Goal: Task Accomplishment & Management: Use online tool/utility

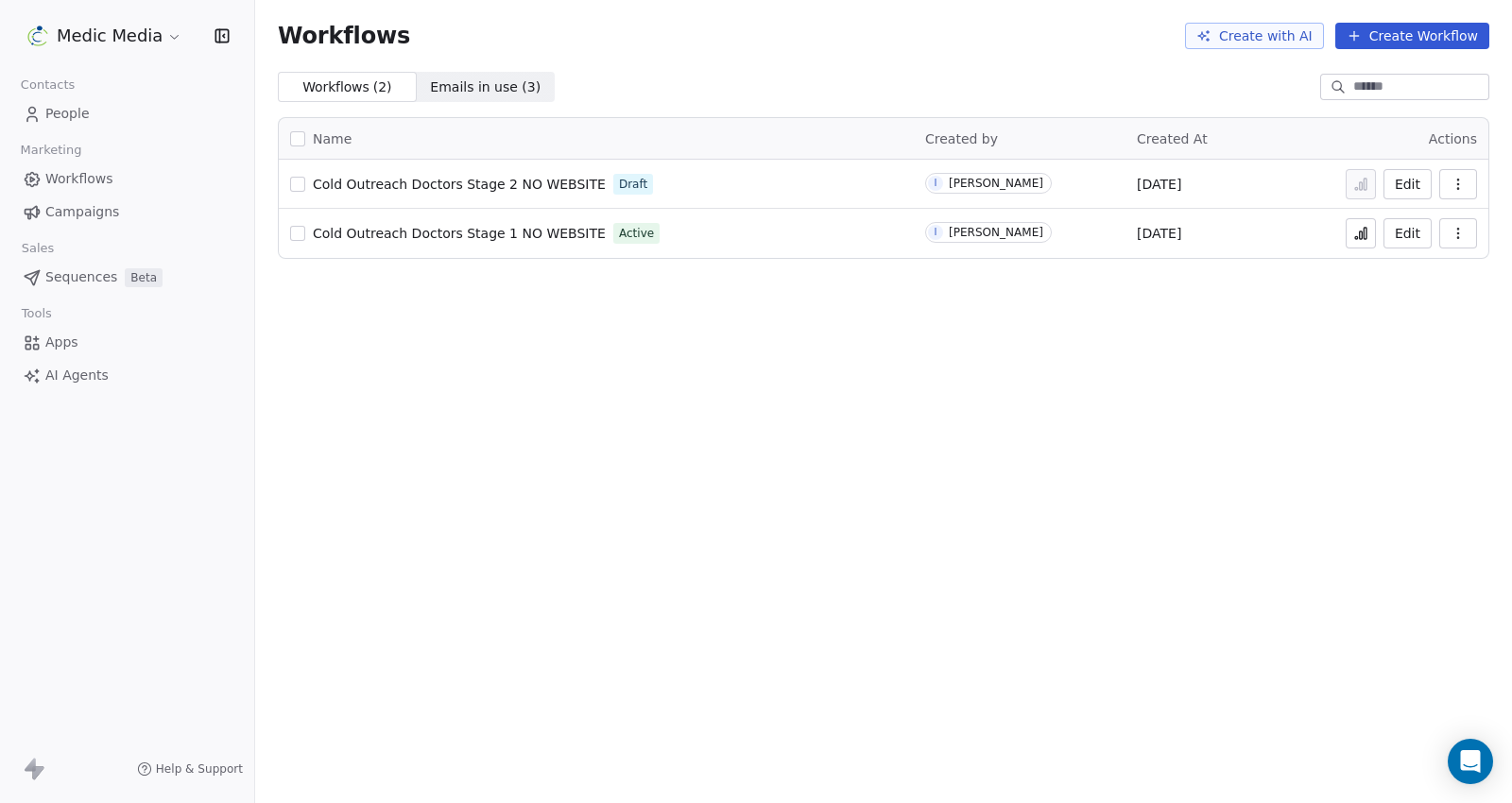
click at [71, 279] on span "Sequences" at bounding box center [81, 277] width 71 height 20
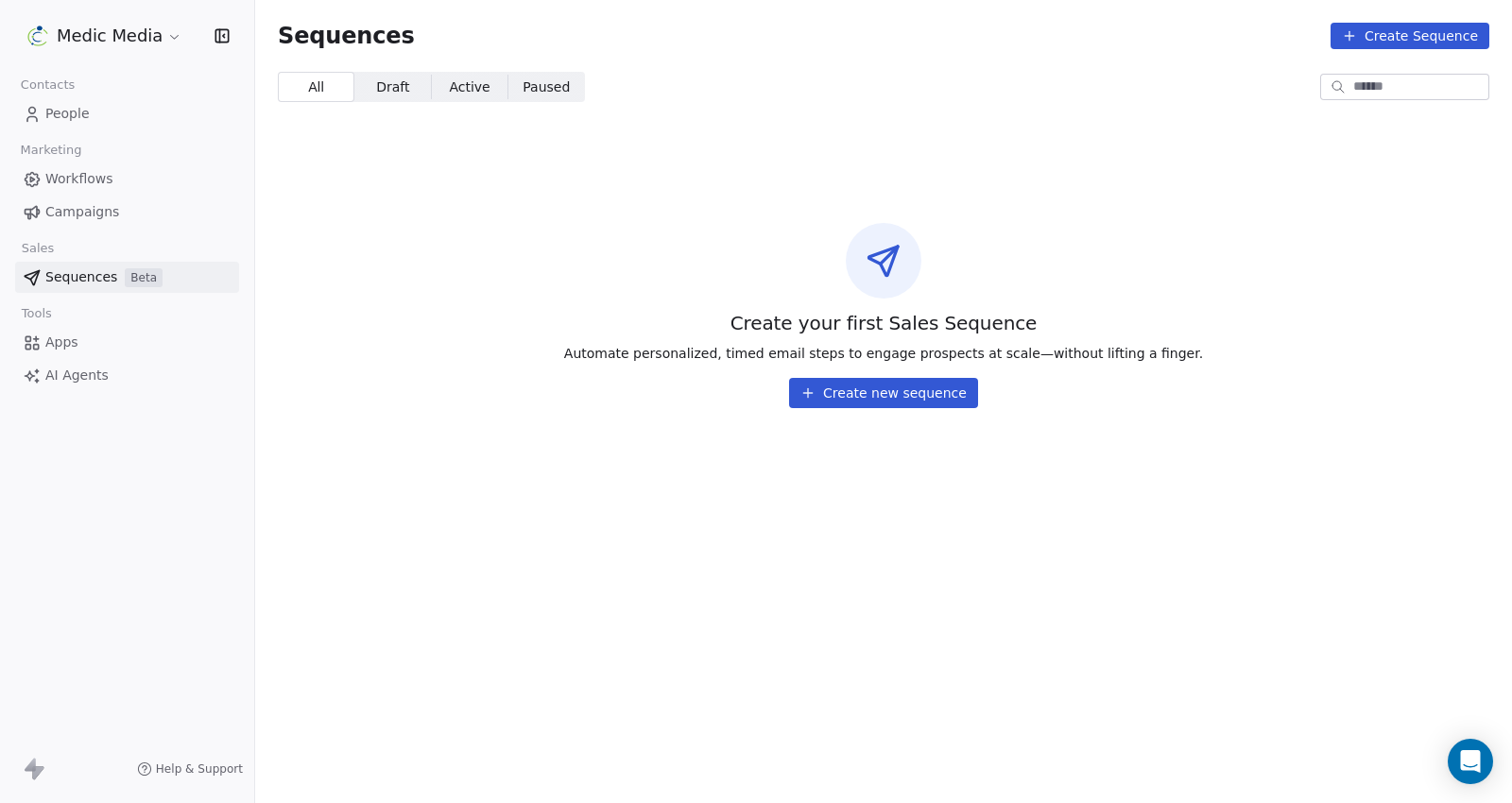
click at [884, 402] on button "Create new sequence" at bounding box center [883, 392] width 189 height 30
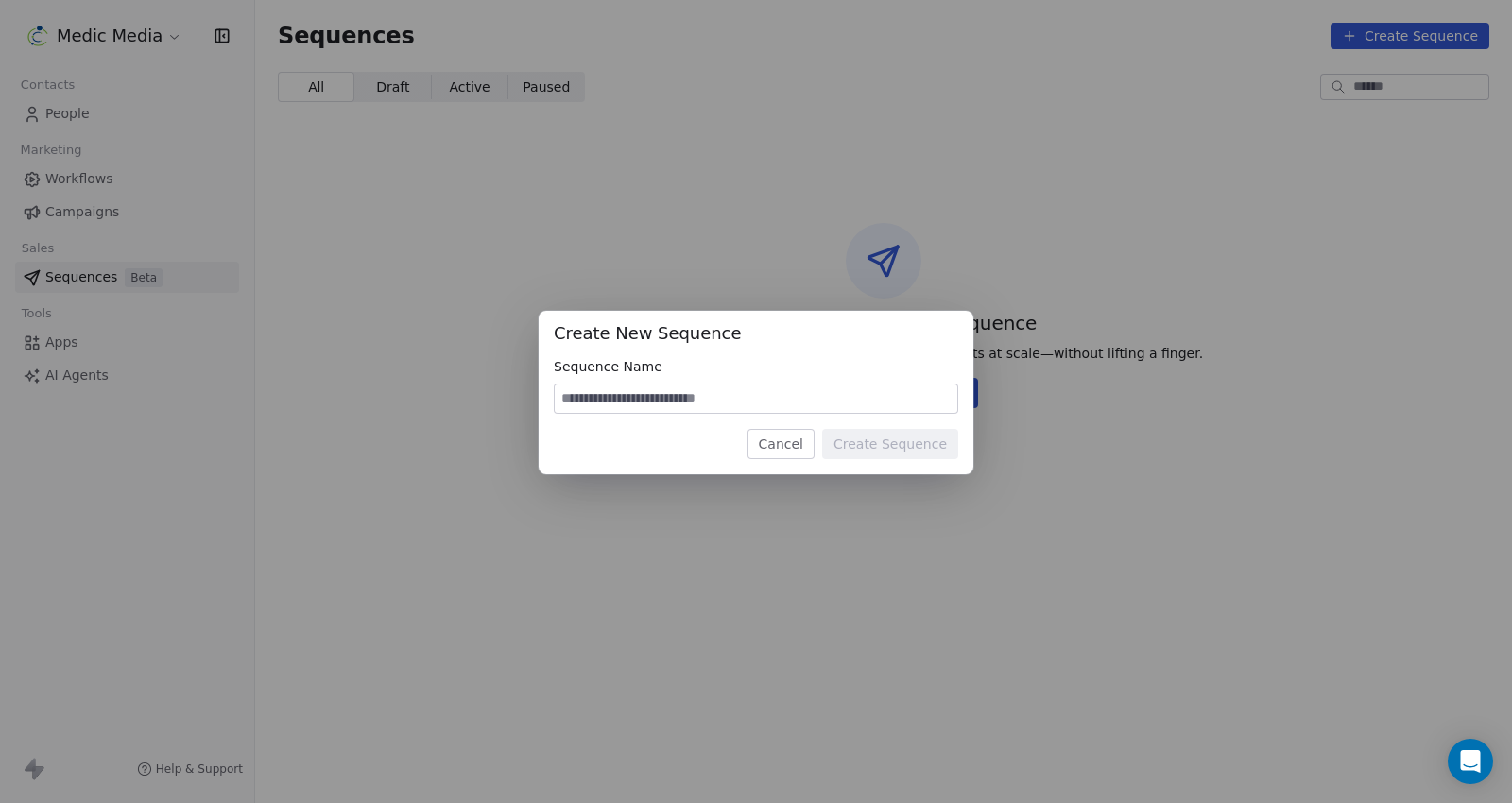
click at [748, 395] on input at bounding box center [755, 398] width 402 height 28
type input "**********"
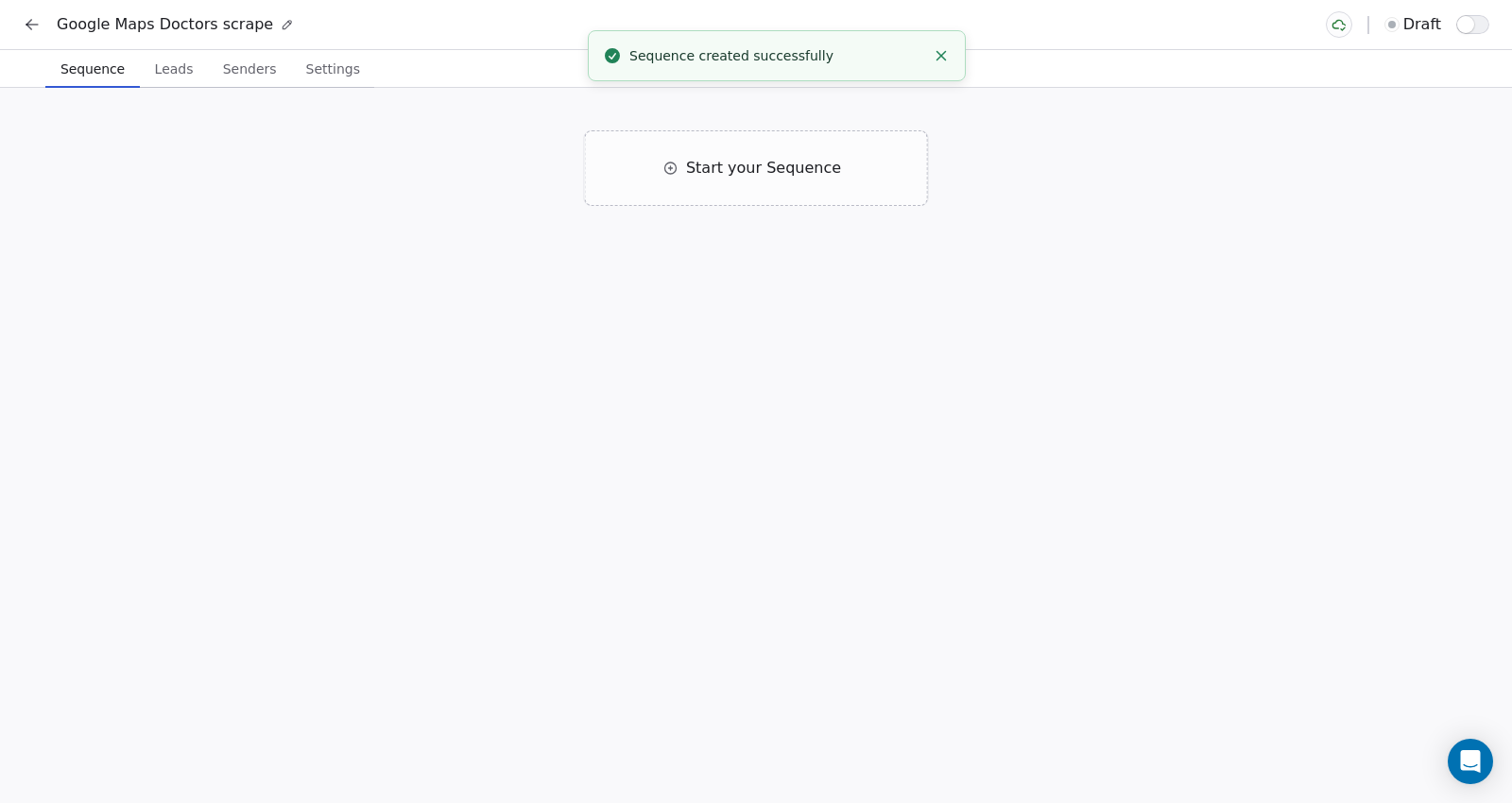
click at [168, 75] on span "Leads" at bounding box center [175, 68] width 54 height 26
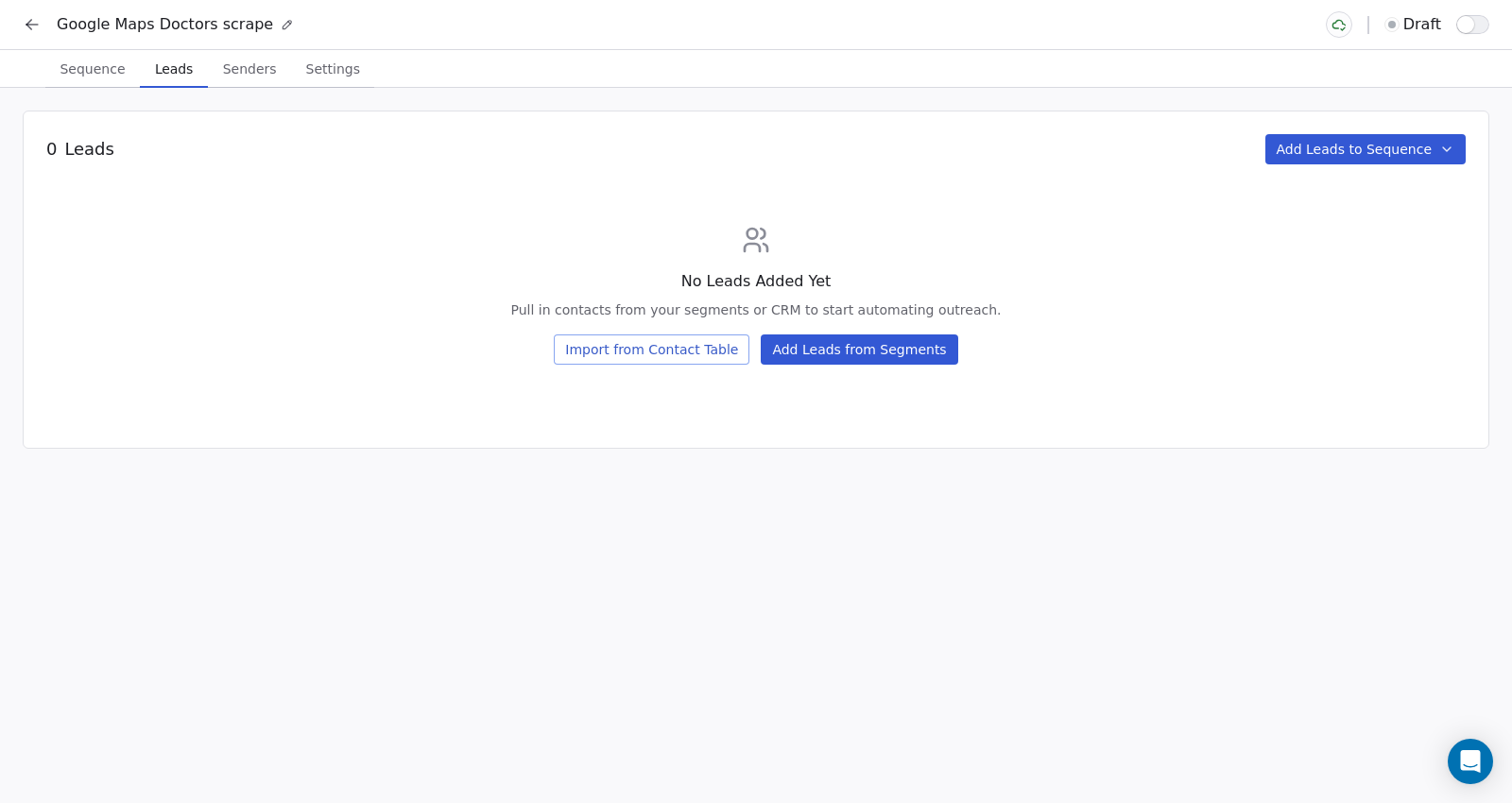
click at [847, 350] on button "Add Leads from Segments" at bounding box center [859, 349] width 197 height 30
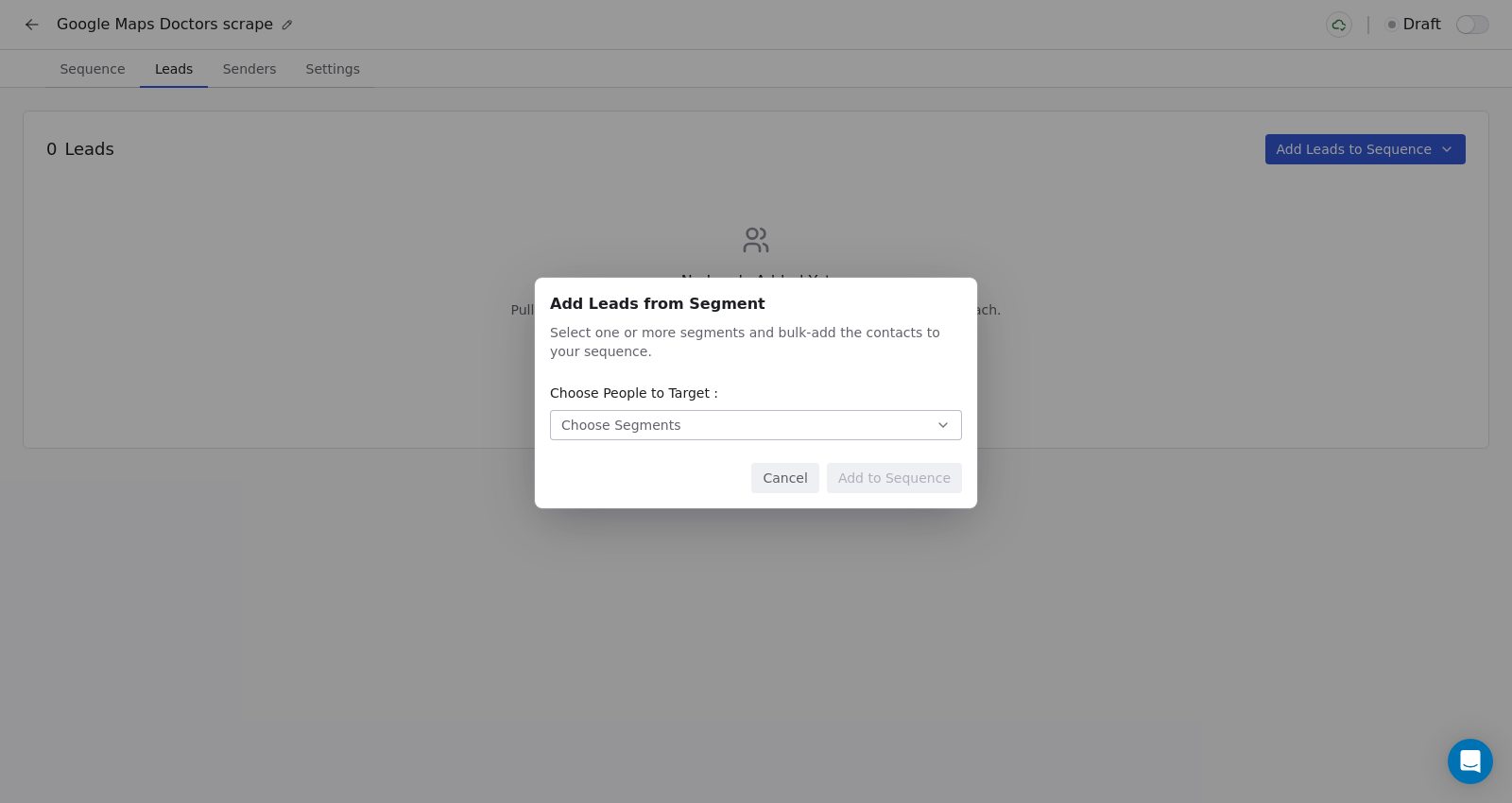
click at [752, 420] on button "Choose Segments" at bounding box center [755, 424] width 412 height 30
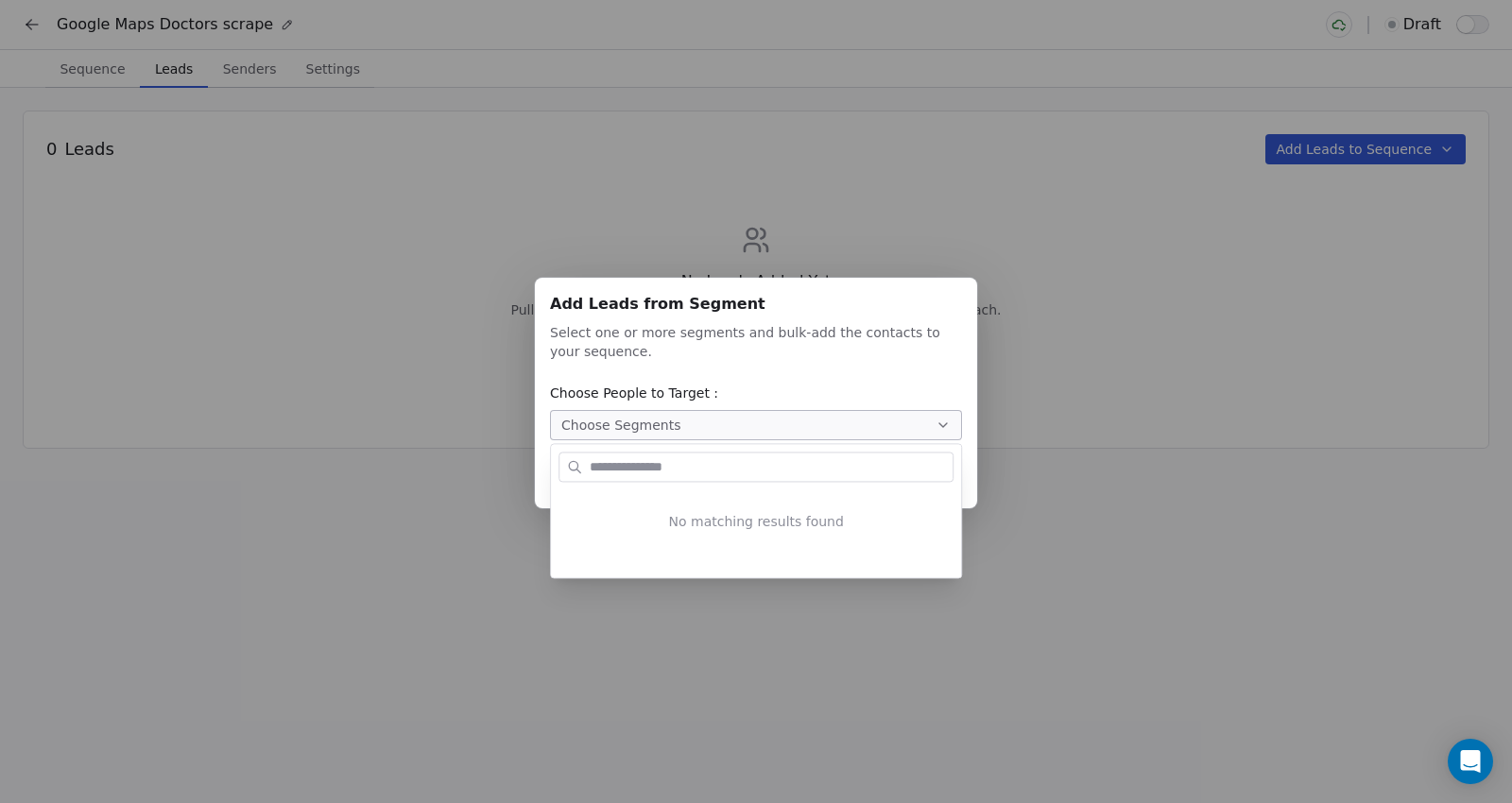
click at [716, 475] on input "text" at bounding box center [769, 467] width 366 height 27
type input "****"
click at [716, 475] on input "****" at bounding box center [769, 467] width 366 height 27
click at [716, 474] on input "****" at bounding box center [769, 467] width 366 height 27
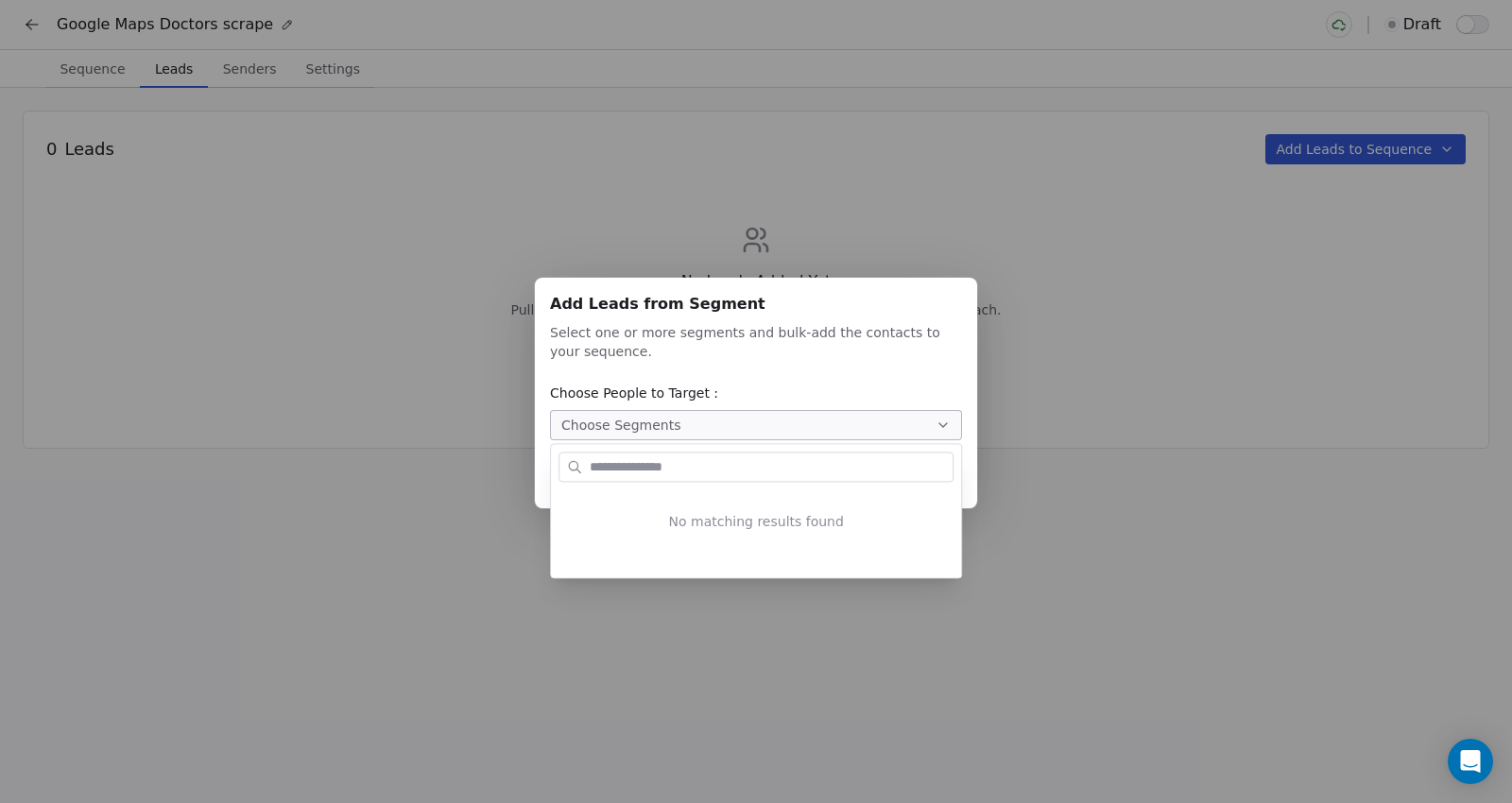
click at [866, 368] on div "Add Leads from Segment Add Leads from Segment Select one or more segments and b…" at bounding box center [756, 402] width 1512 height 308
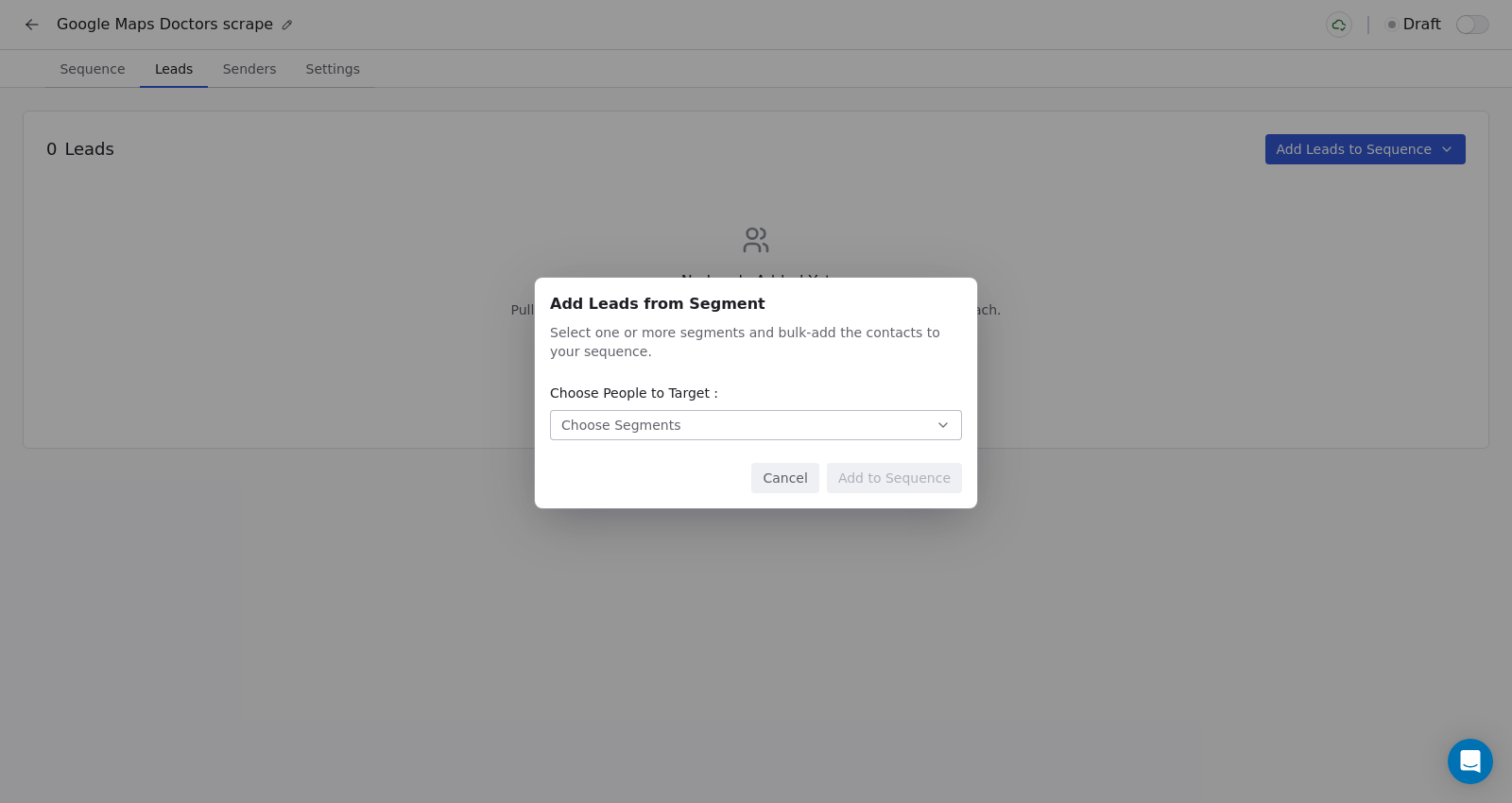
click at [785, 476] on button "Cancel" at bounding box center [785, 477] width 68 height 30
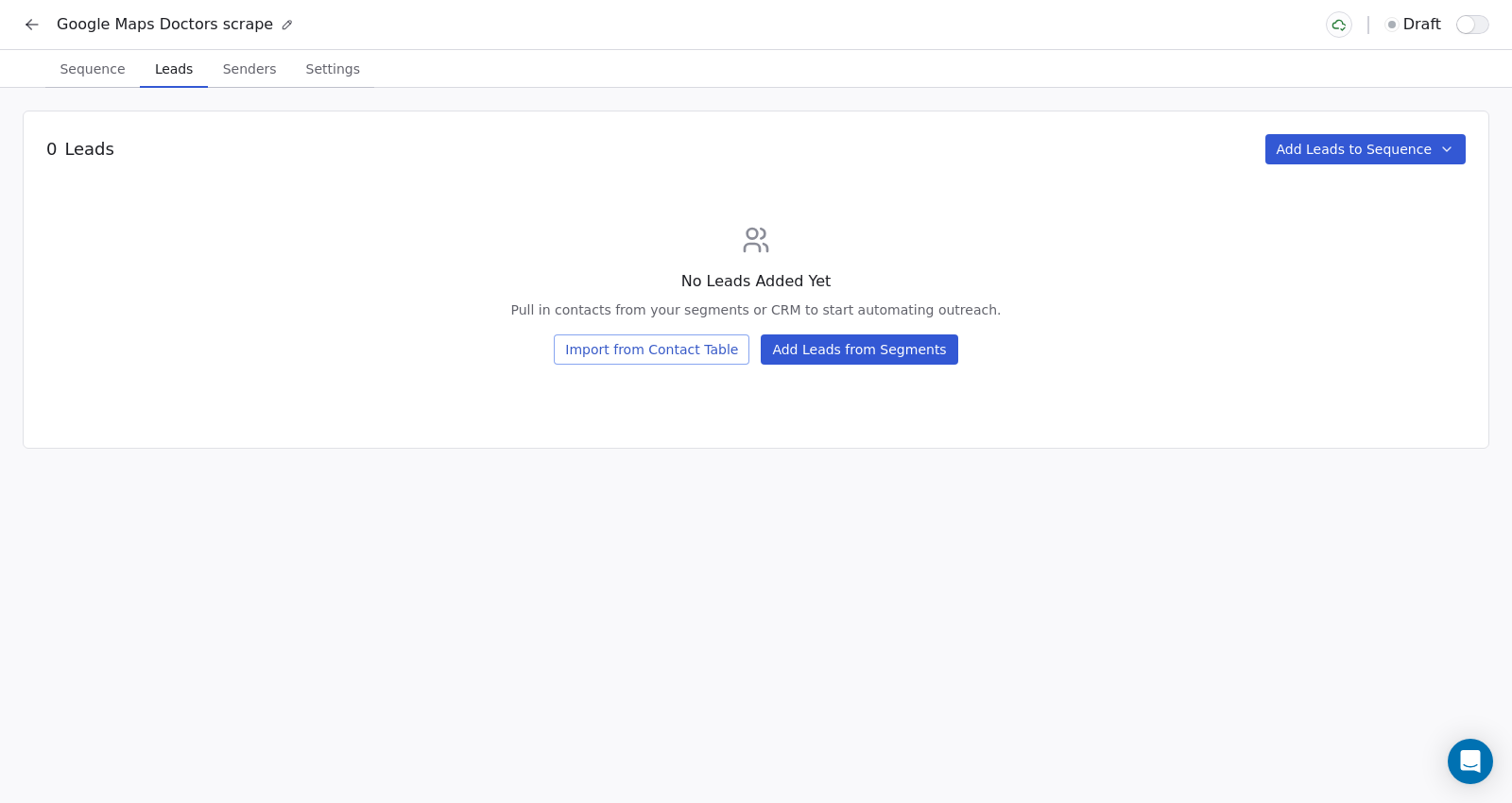
click at [652, 345] on button "Import from Contact Table" at bounding box center [651, 349] width 196 height 30
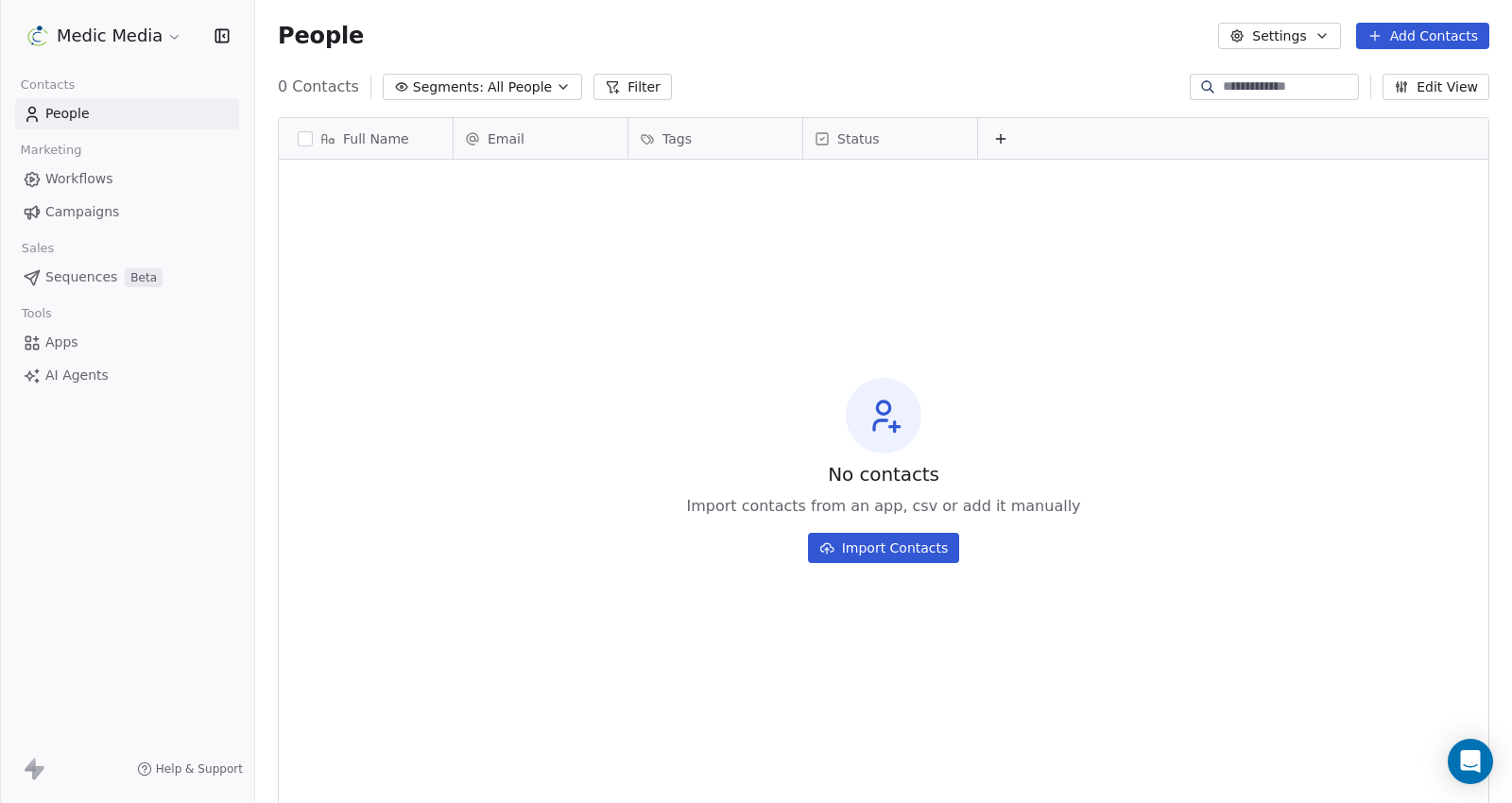
scroll to position [690, 1240]
click at [510, 81] on span "All People" at bounding box center [520, 87] width 65 height 20
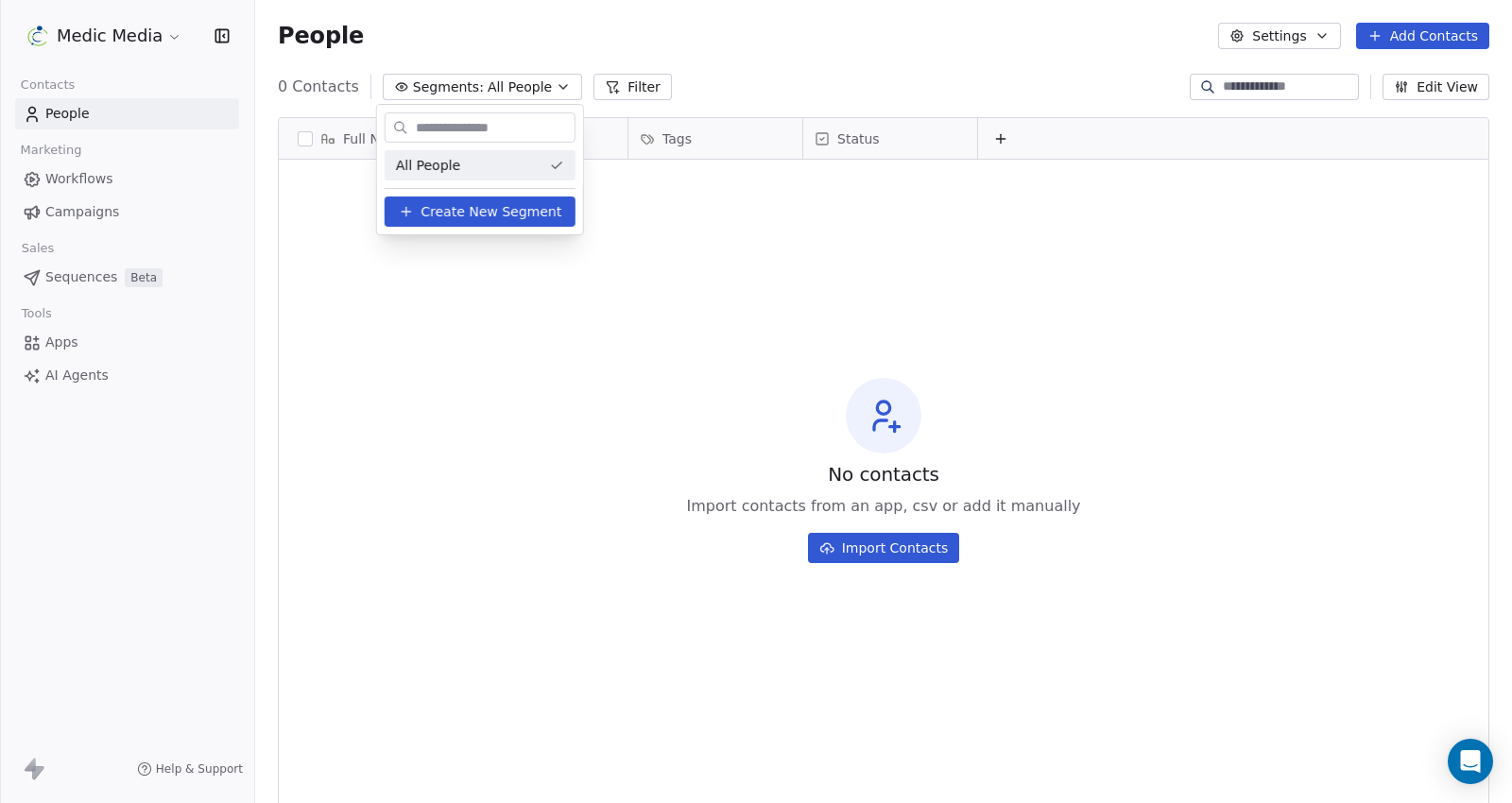
click at [513, 83] on html "Medic Media Contacts People Marketing Workflows Campaigns Sales Sequences Beta …" at bounding box center [756, 401] width 1512 height 803
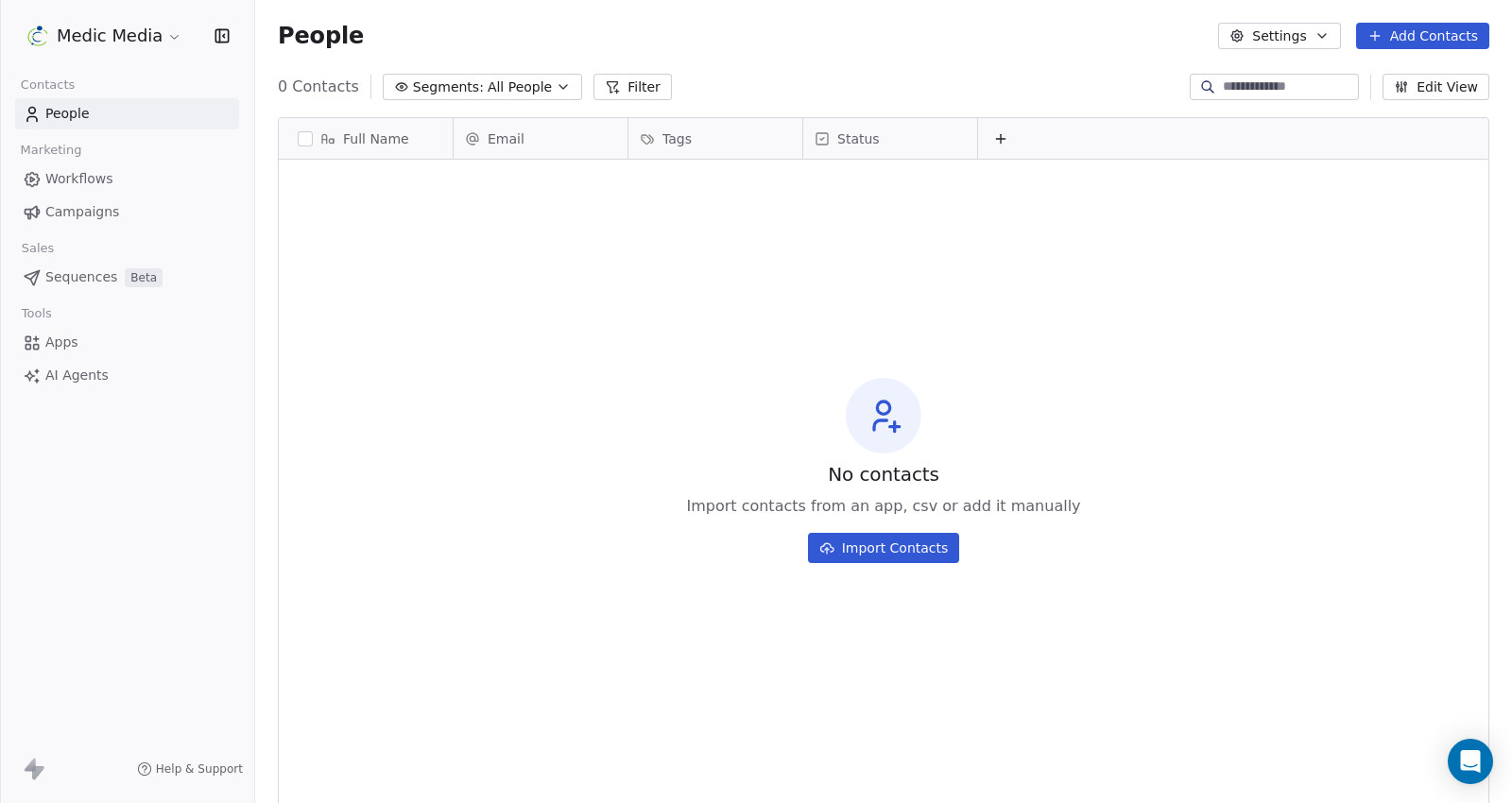
click at [574, 213] on div "No contacts Import contacts from an app, csv or add it manually Import Contacts" at bounding box center [883, 469] width 1209 height 614
click at [494, 88] on span "All People" at bounding box center [520, 87] width 65 height 20
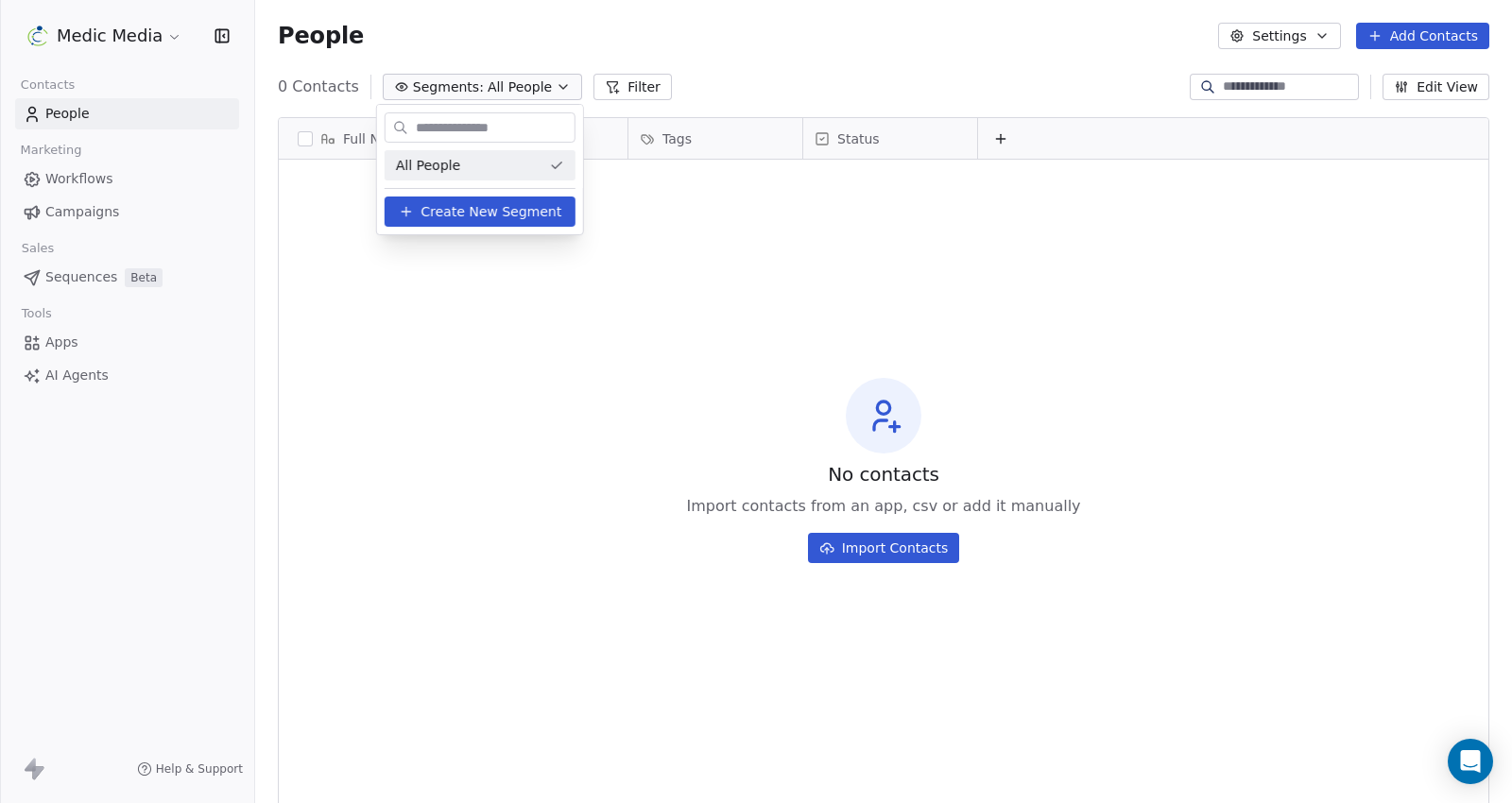
click at [468, 212] on span "Create New Segment" at bounding box center [491, 212] width 141 height 20
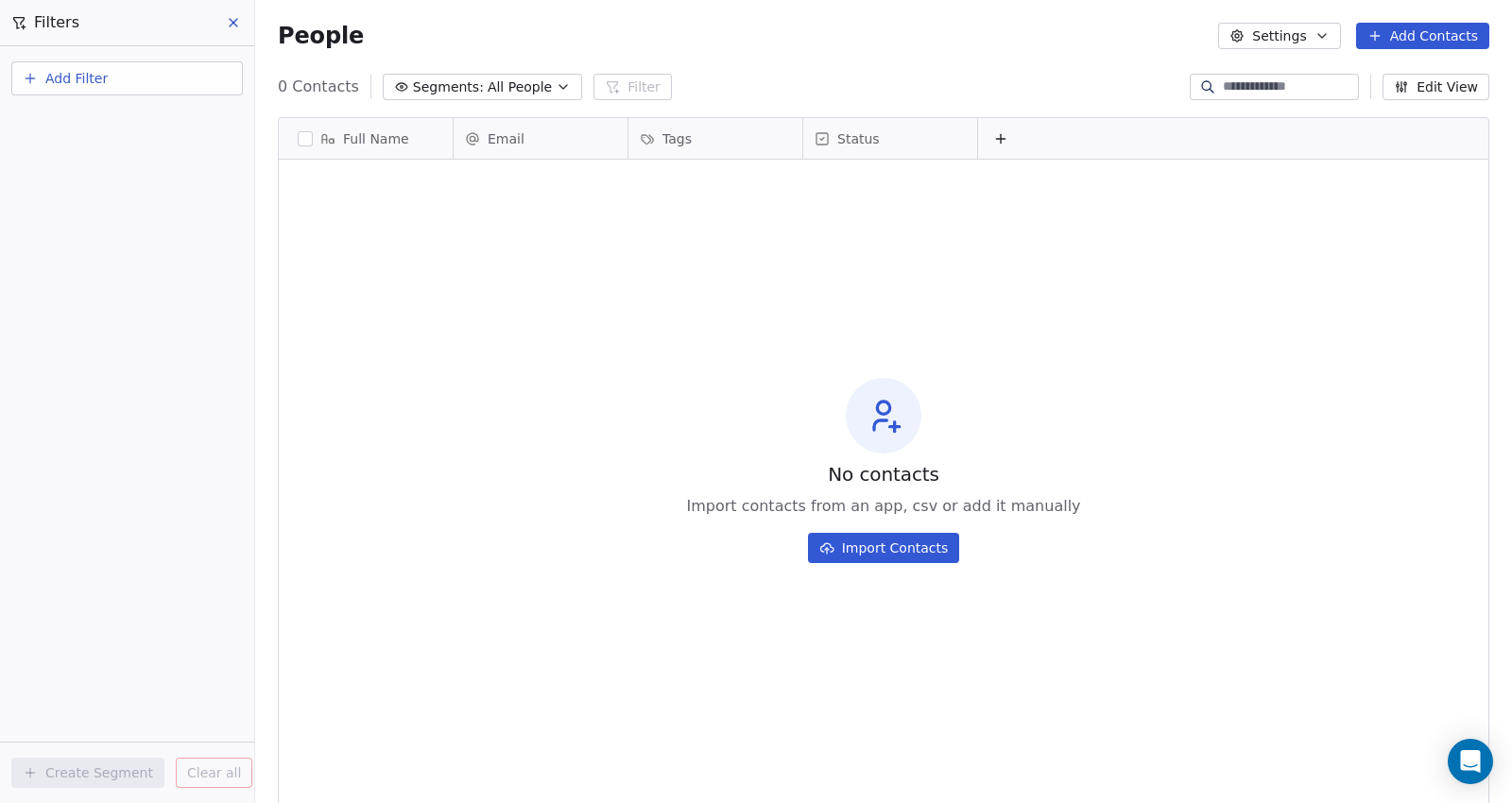
click at [82, 85] on span "Add Filter" at bounding box center [76, 79] width 63 height 20
click at [414, 313] on html "Medic Media Contacts People Marketing Workflows Campaigns Sales Sequences Beta …" at bounding box center [756, 401] width 1512 height 803
click at [111, 95] on div "Add Filter" at bounding box center [127, 82] width 231 height 41
click at [101, 77] on span "Add Filter" at bounding box center [76, 79] width 63 height 20
click at [196, 125] on div "Contact properties" at bounding box center [126, 123] width 192 height 20
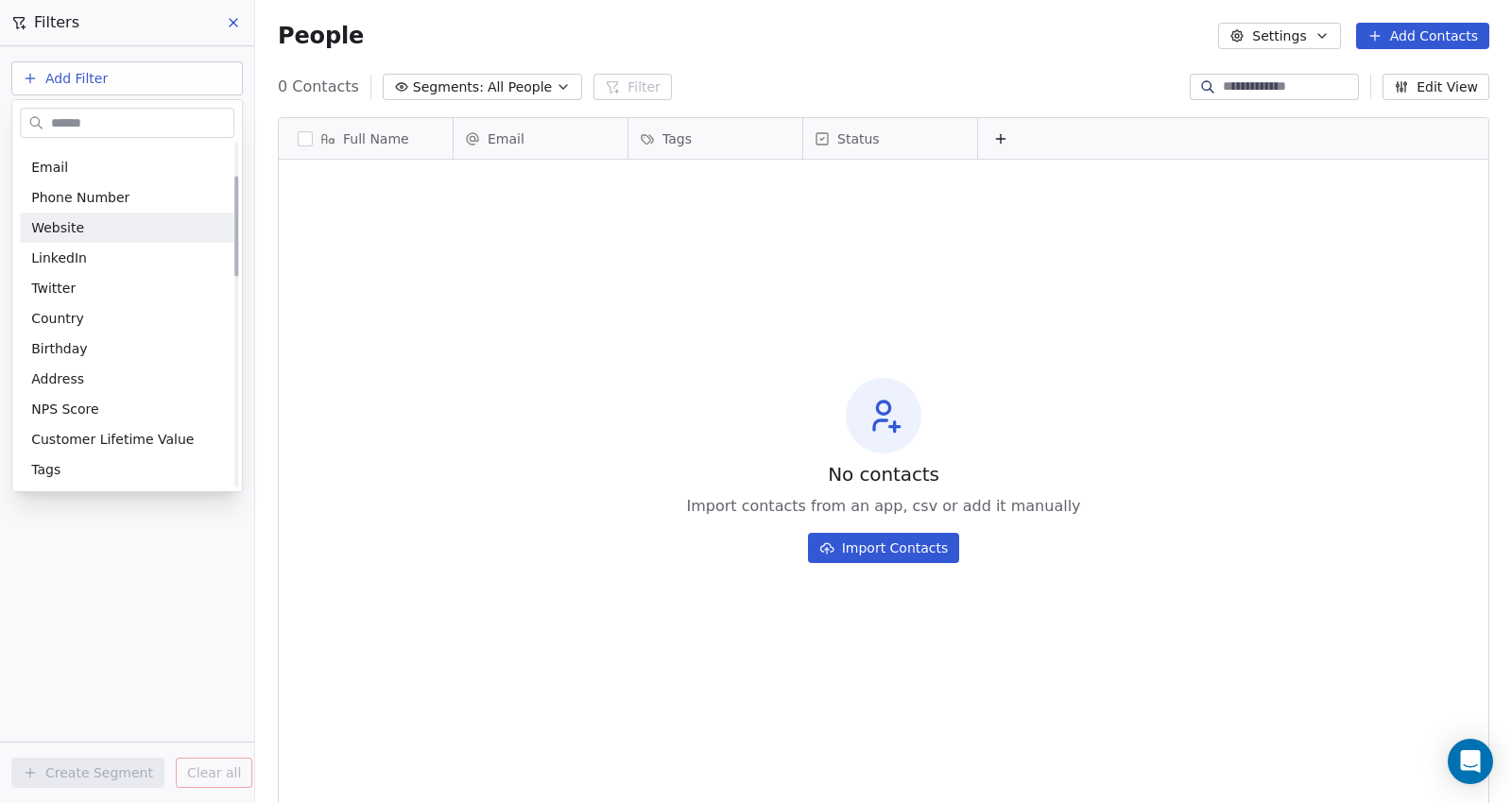
scroll to position [120, 0]
click at [76, 220] on span "Website" at bounding box center [57, 221] width 53 height 19
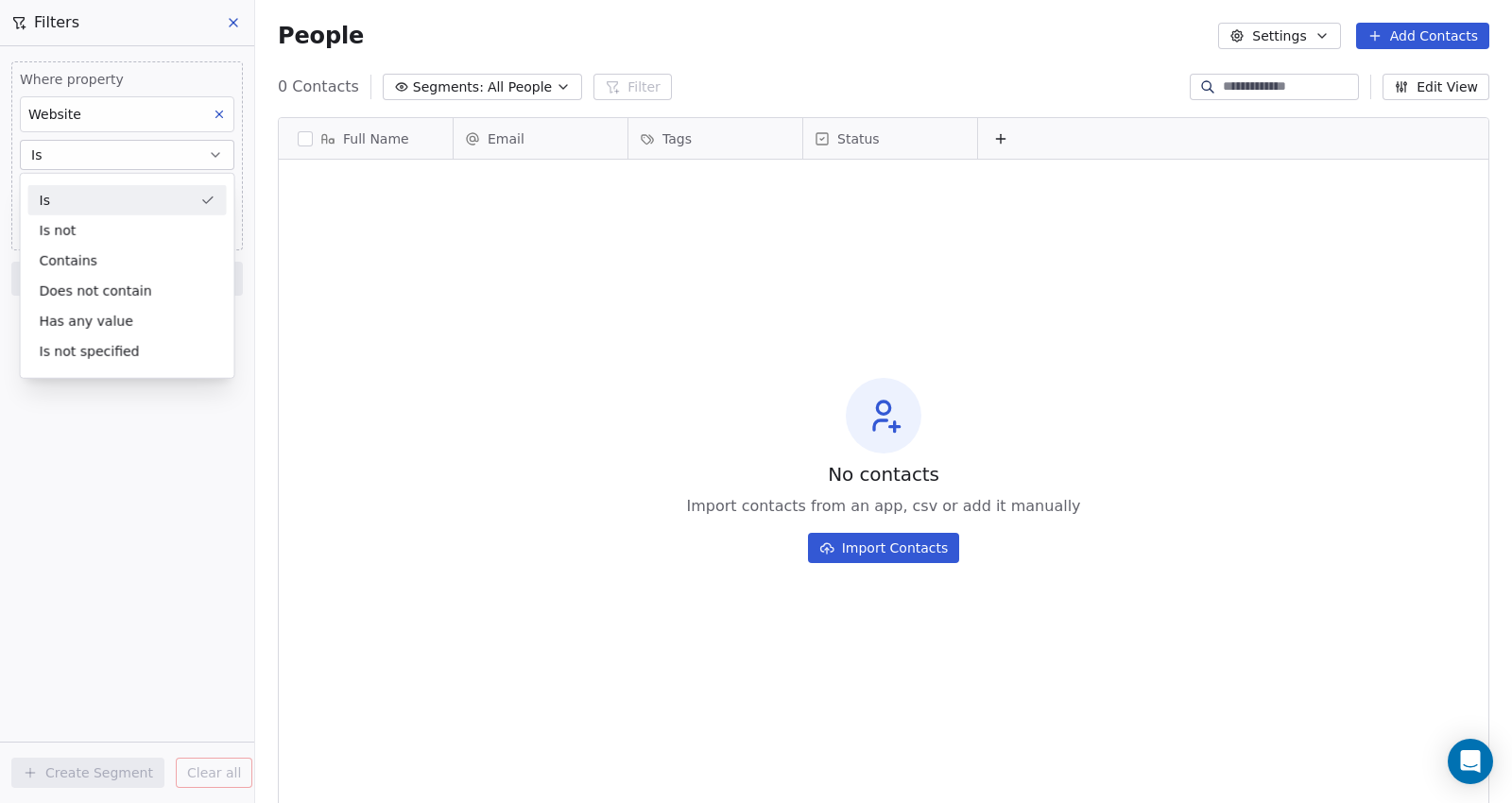
click at [114, 194] on div "Is" at bounding box center [127, 200] width 199 height 30
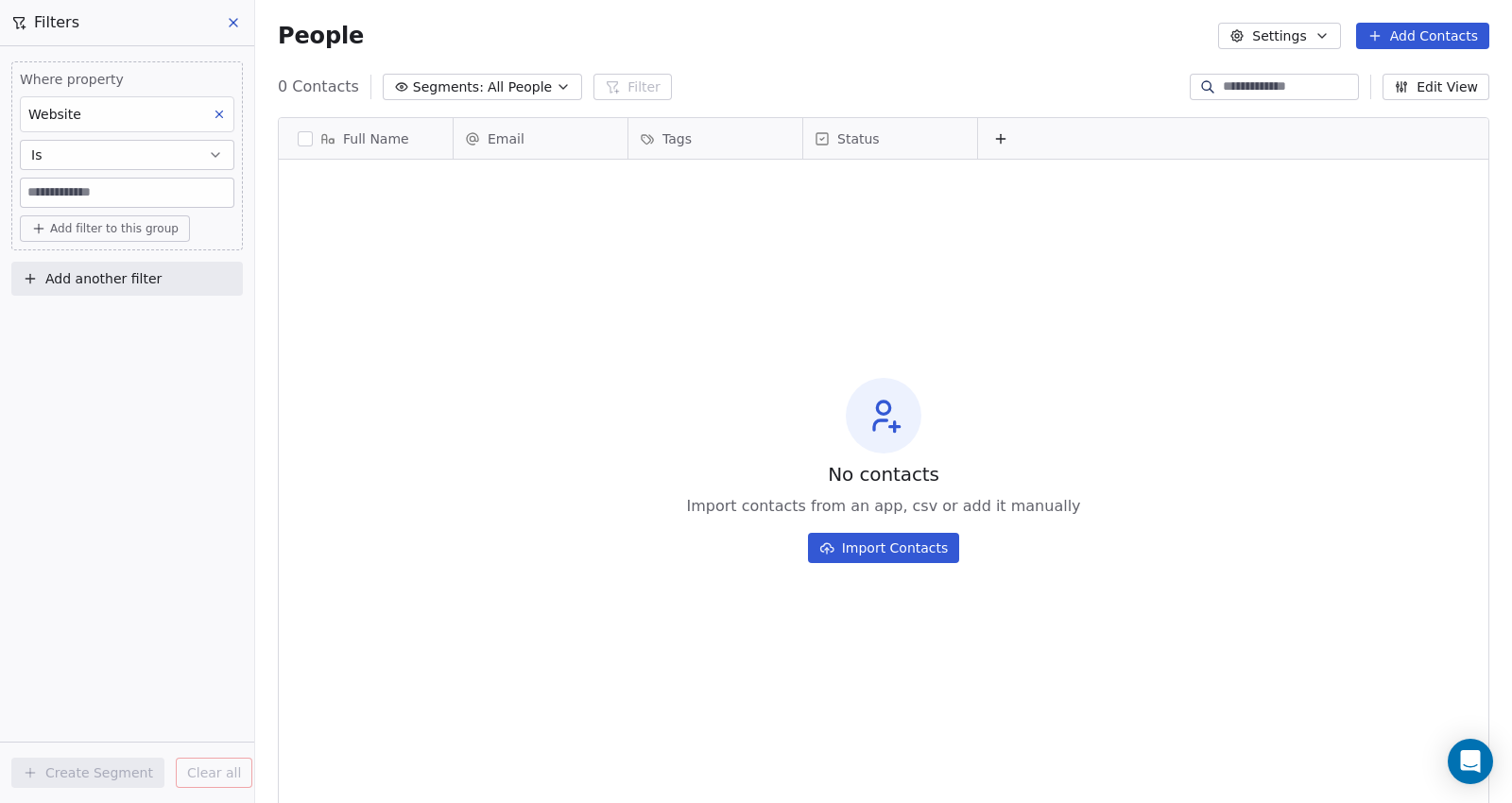
click at [192, 484] on div "Where property Website Is Add filter to this group Add another filter Create Se…" at bounding box center [127, 424] width 255 height 757
click at [133, 195] on input at bounding box center [127, 192] width 212 height 28
click at [96, 192] on input at bounding box center [127, 192] width 212 height 28
click at [162, 156] on button "Is" at bounding box center [127, 154] width 214 height 30
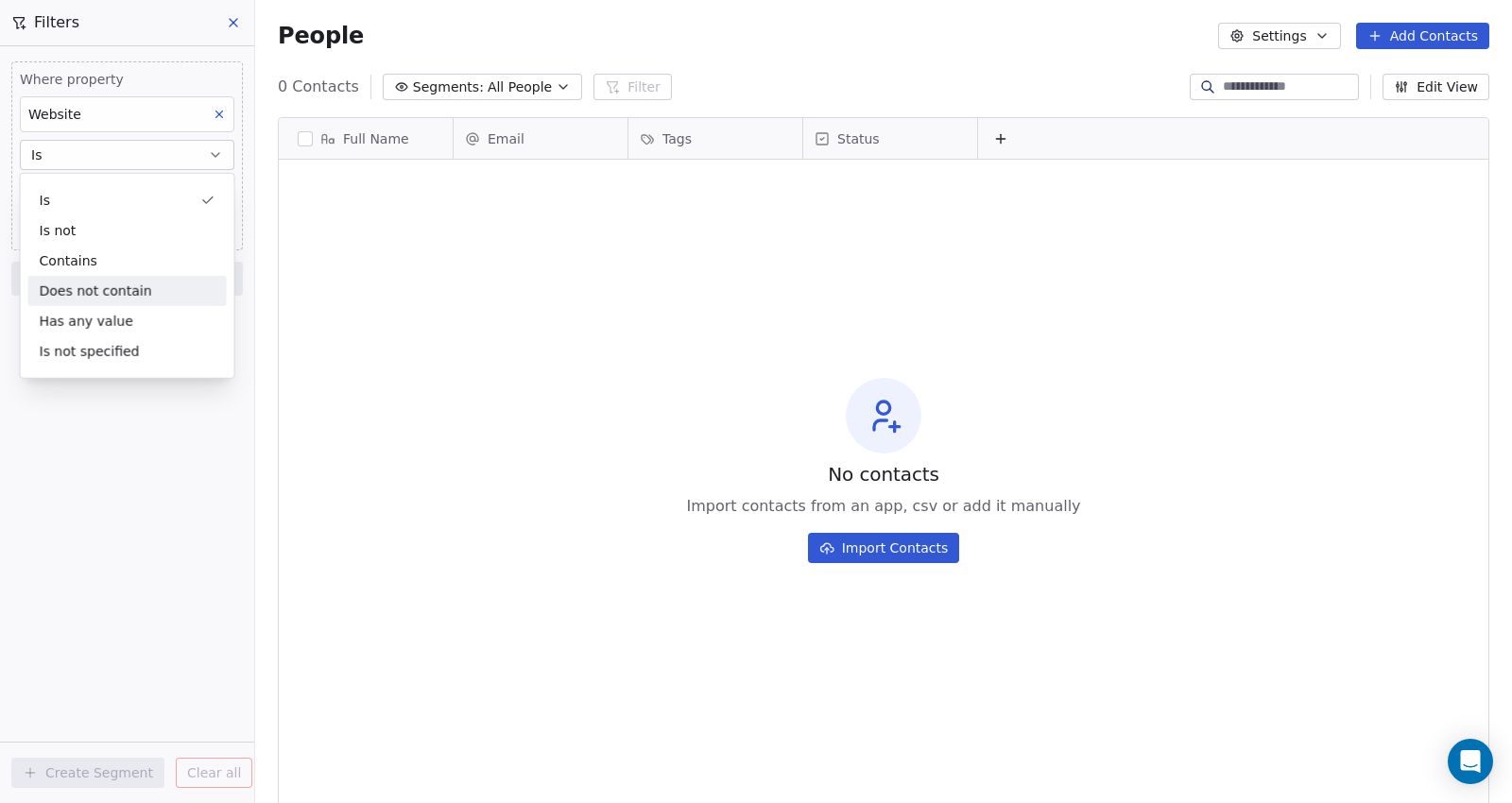
click at [122, 293] on div "Does not contain" at bounding box center [127, 290] width 199 height 30
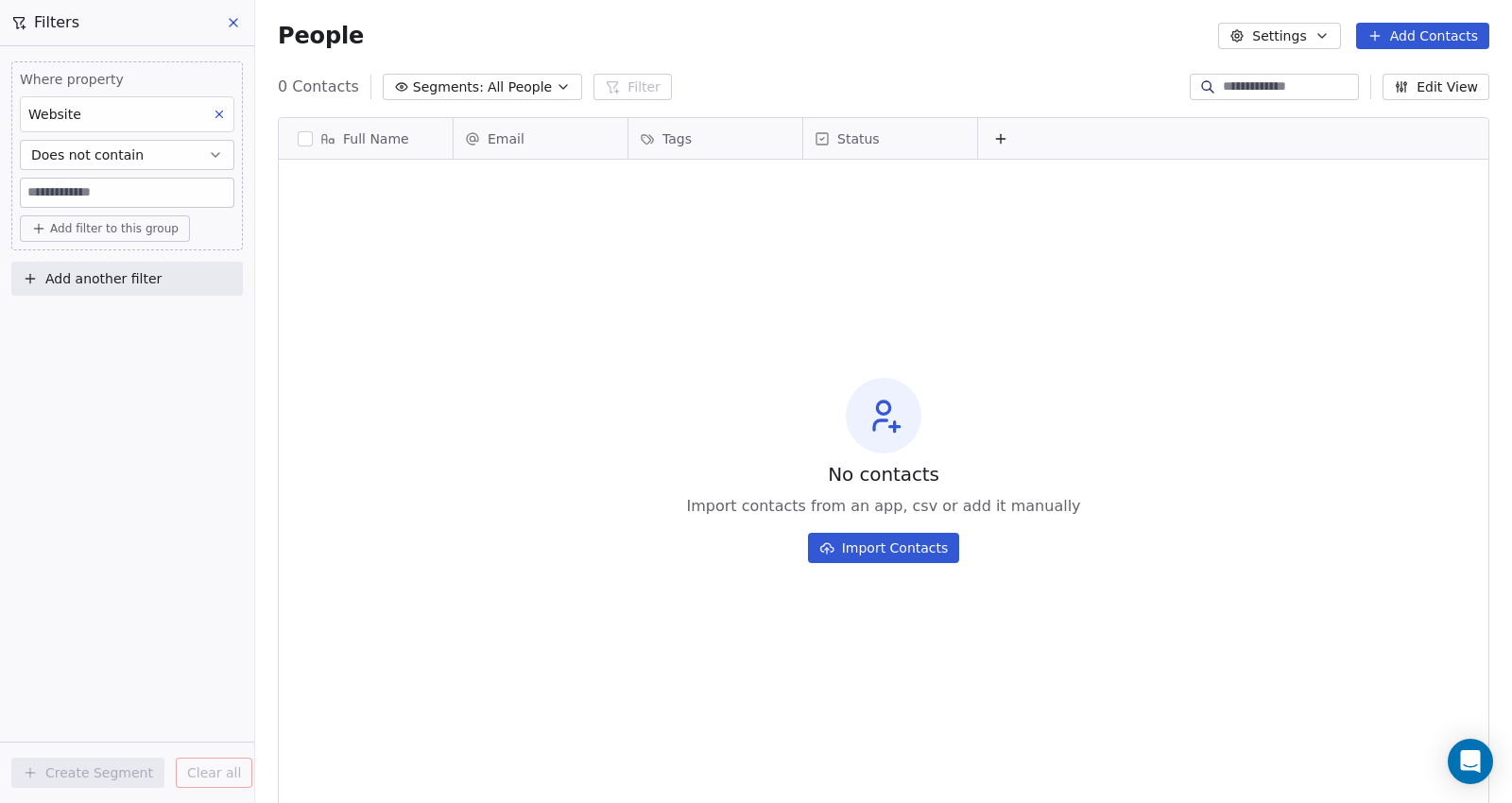
drag, startPoint x: 122, startPoint y: 293, endPoint x: 64, endPoint y: 359, distance: 87.9
click at [64, 359] on div "Where property Website Does not contain Add filter to this group Add another fi…" at bounding box center [127, 424] width 255 height 757
click at [77, 159] on span "Does not contain" at bounding box center [87, 155] width 113 height 19
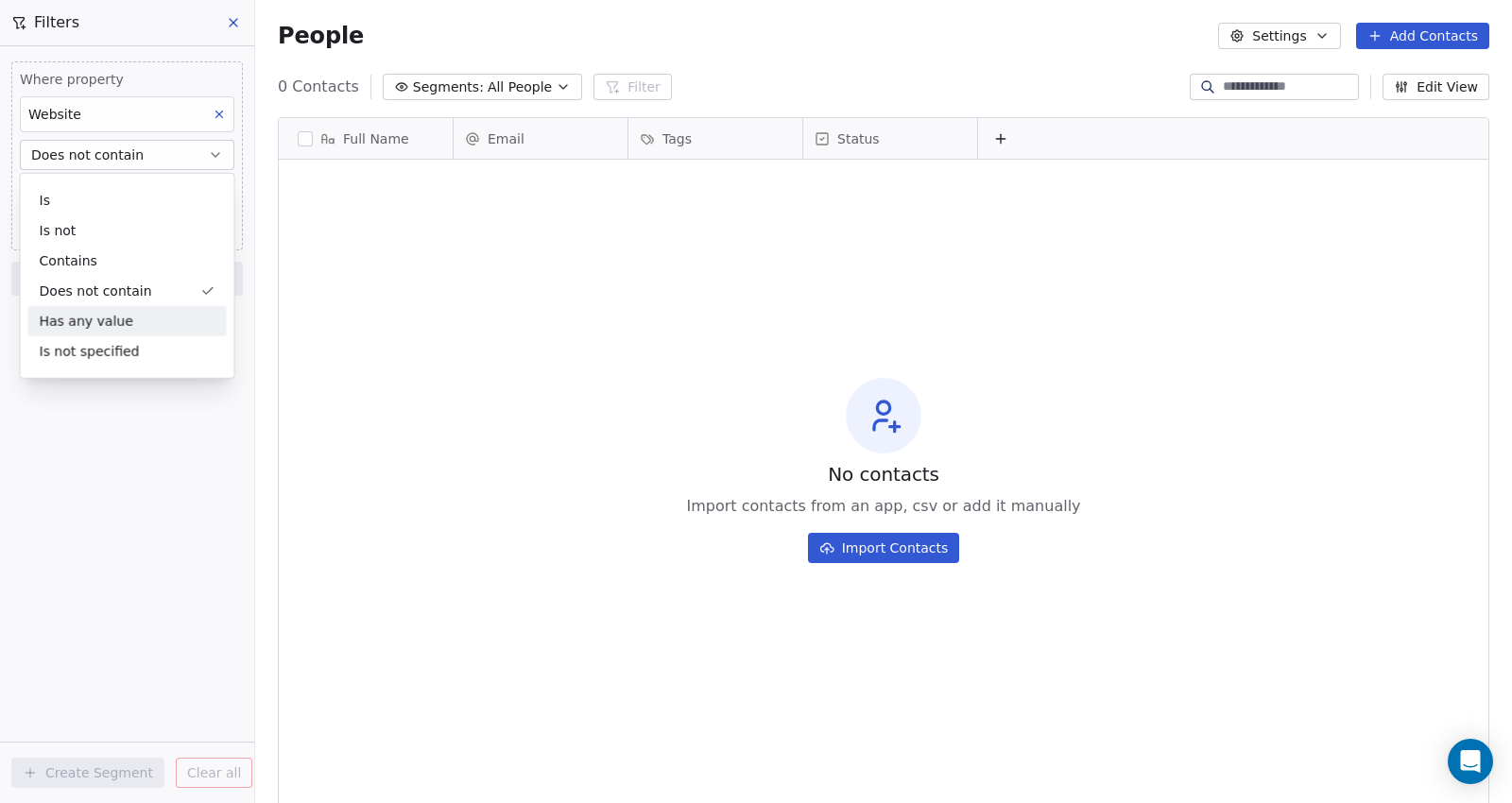
click at [94, 312] on div "Has any value" at bounding box center [127, 320] width 199 height 30
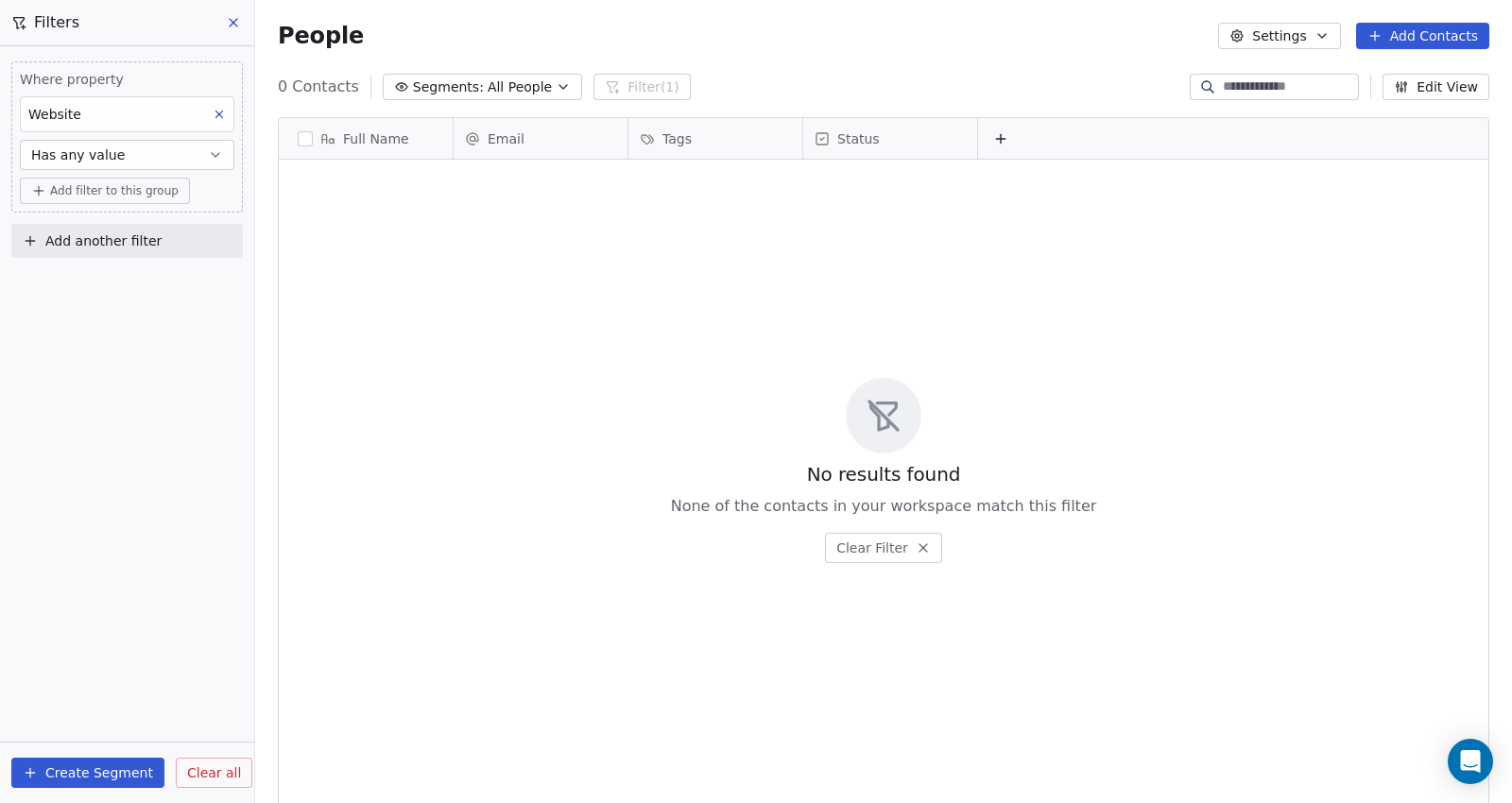
scroll to position [690, 1240]
click at [497, 85] on span "All People" at bounding box center [520, 87] width 65 height 20
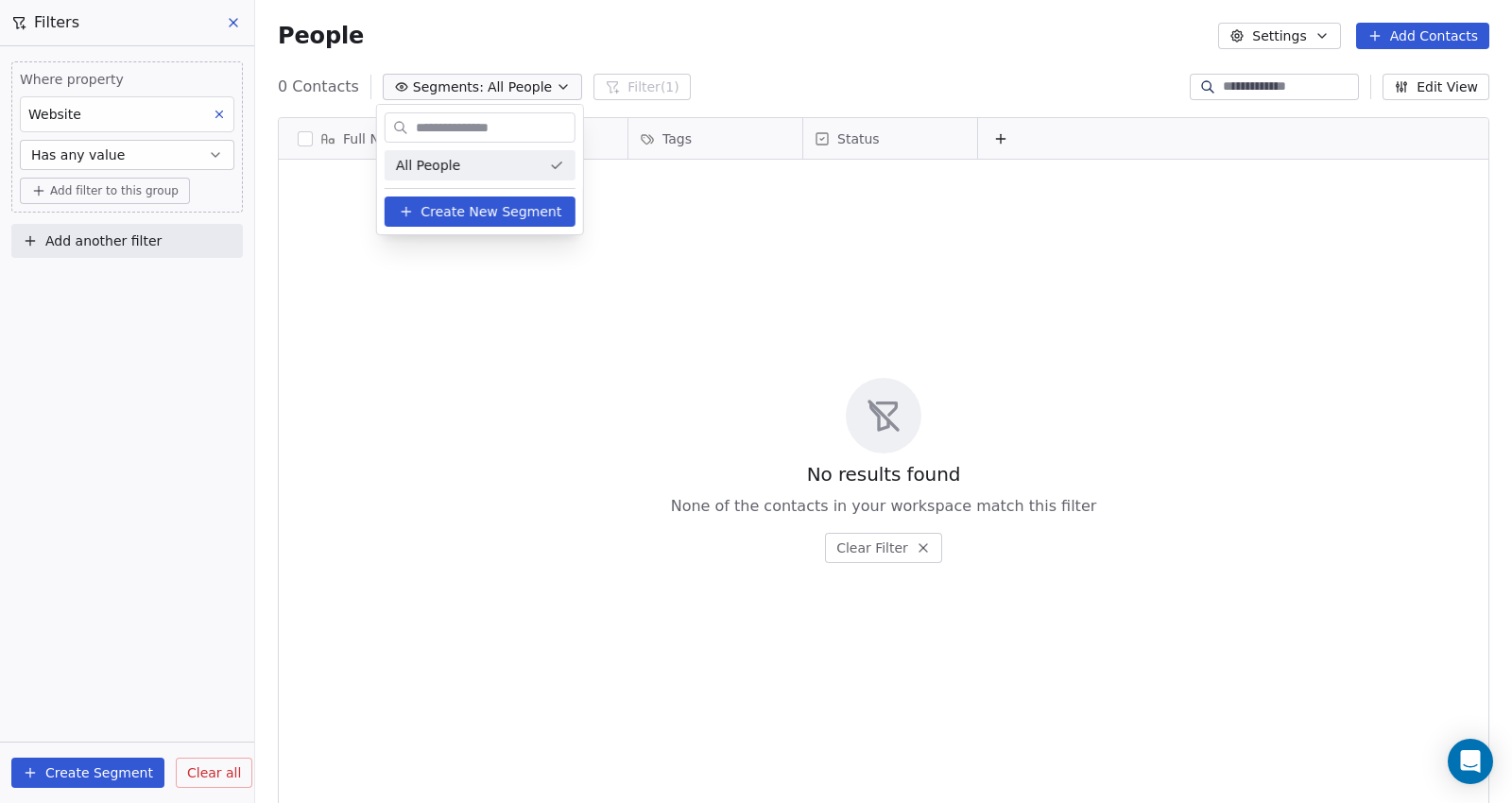
click at [519, 214] on span "Create New Segment" at bounding box center [491, 212] width 141 height 20
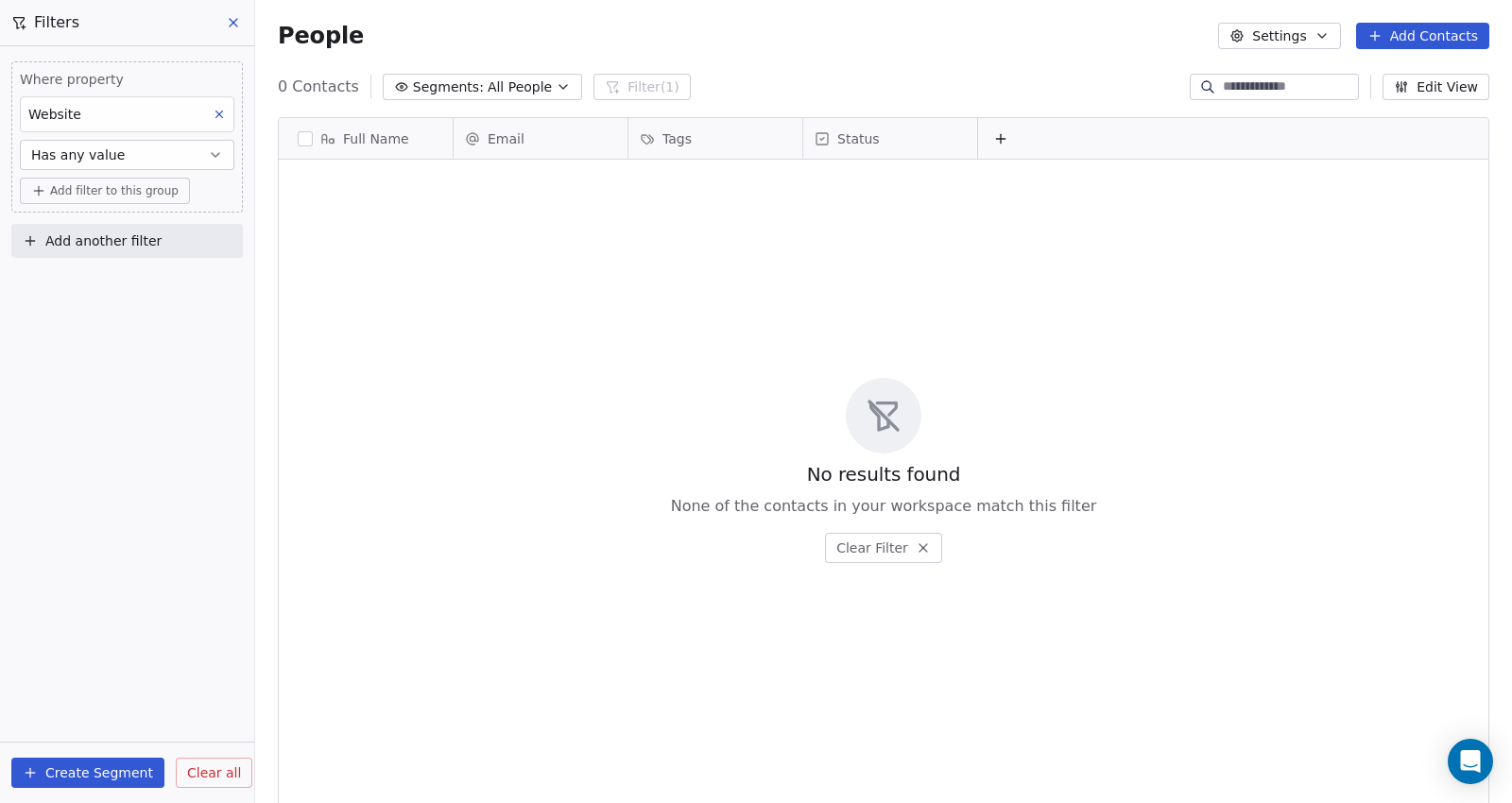
drag, startPoint x: 62, startPoint y: 16, endPoint x: 156, endPoint y: 39, distance: 96.8
click at [62, 17] on span "Filters" at bounding box center [56, 23] width 45 height 23
click at [242, 31] on button at bounding box center [233, 22] width 28 height 26
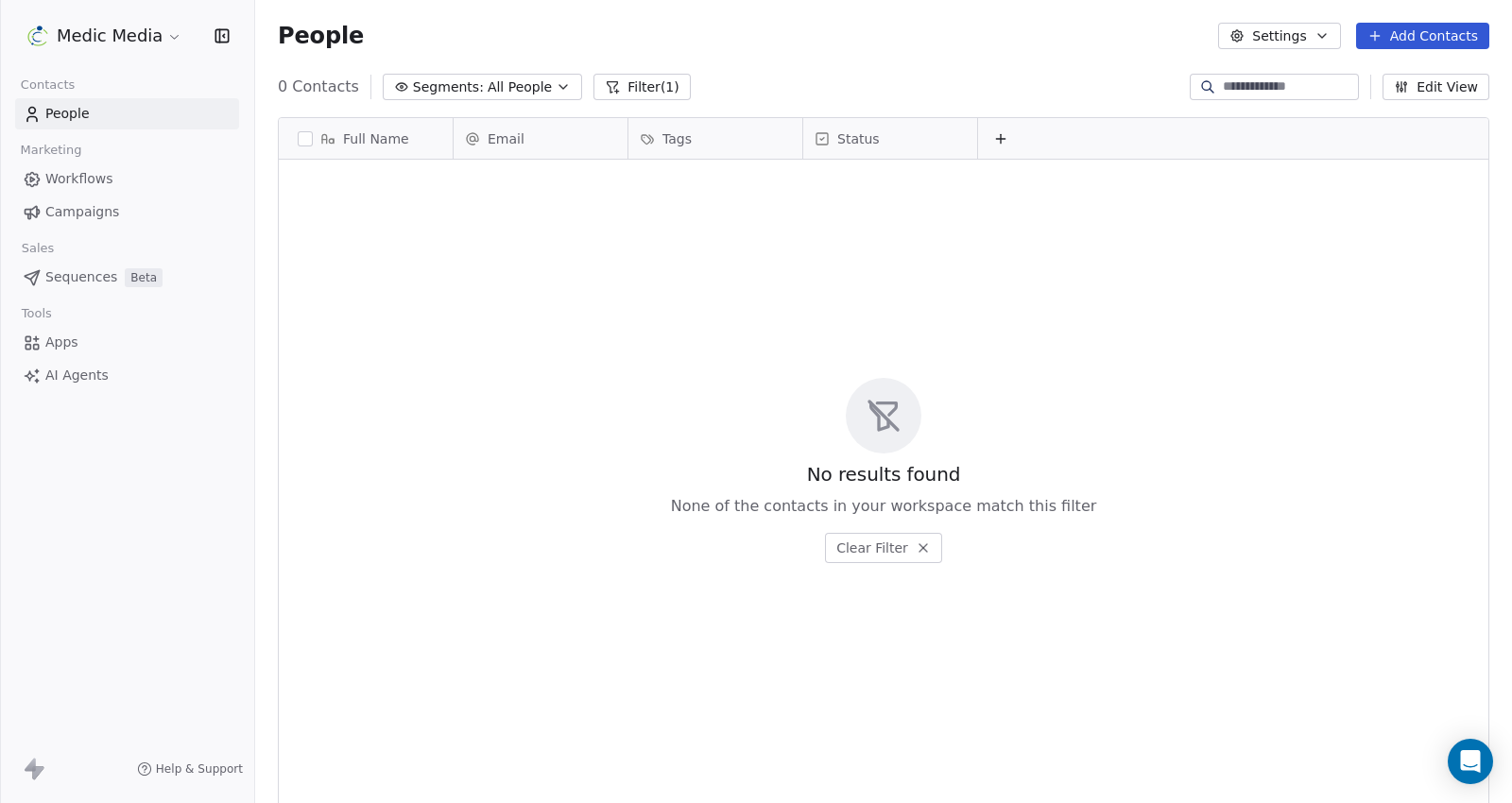
click at [65, 99] on span "Contacts" at bounding box center [47, 84] width 70 height 28
click at [72, 118] on span "People" at bounding box center [68, 114] width 44 height 20
click at [90, 176] on span "Workflows" at bounding box center [79, 178] width 68 height 20
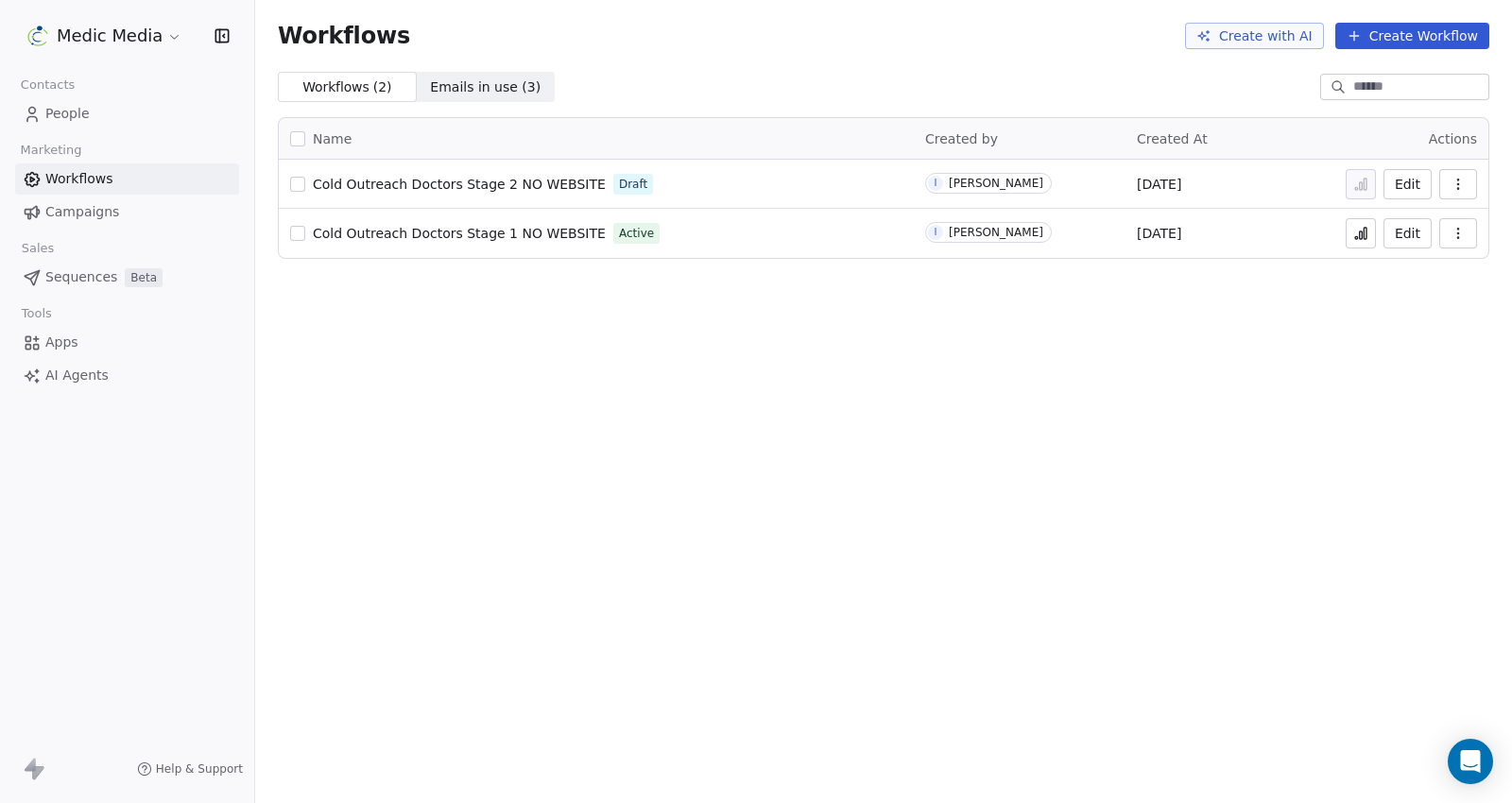
click at [1403, 232] on button "Edit" at bounding box center [1407, 232] width 48 height 30
